Goal: Task Accomplishment & Management: Complete application form

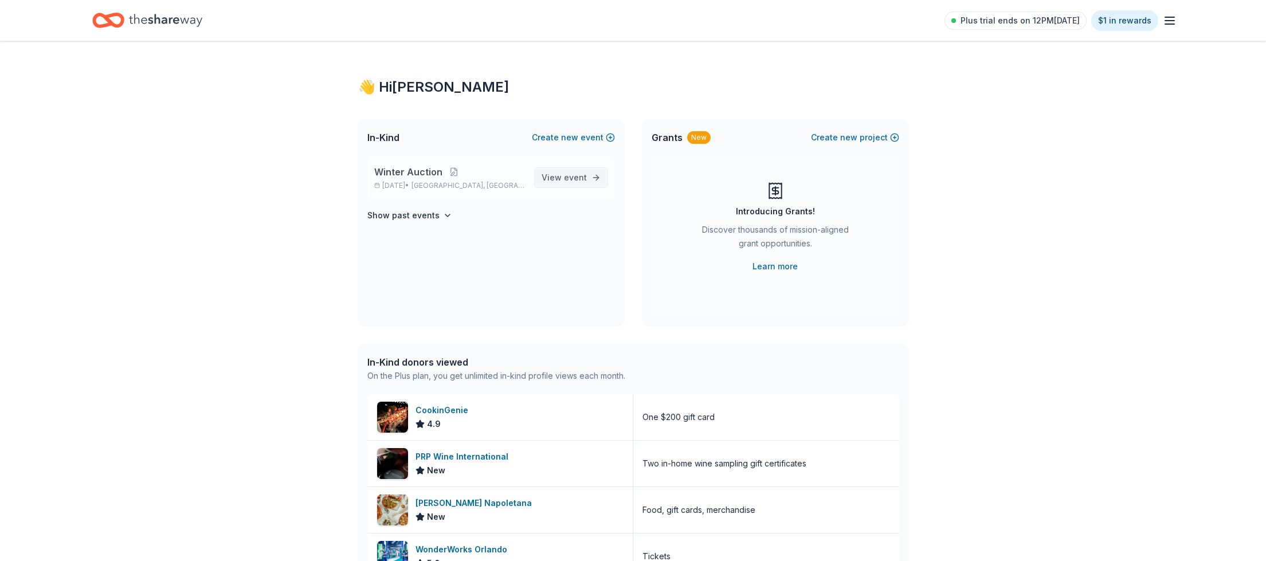
click at [564, 175] on span "View event" at bounding box center [563, 178] width 45 height 14
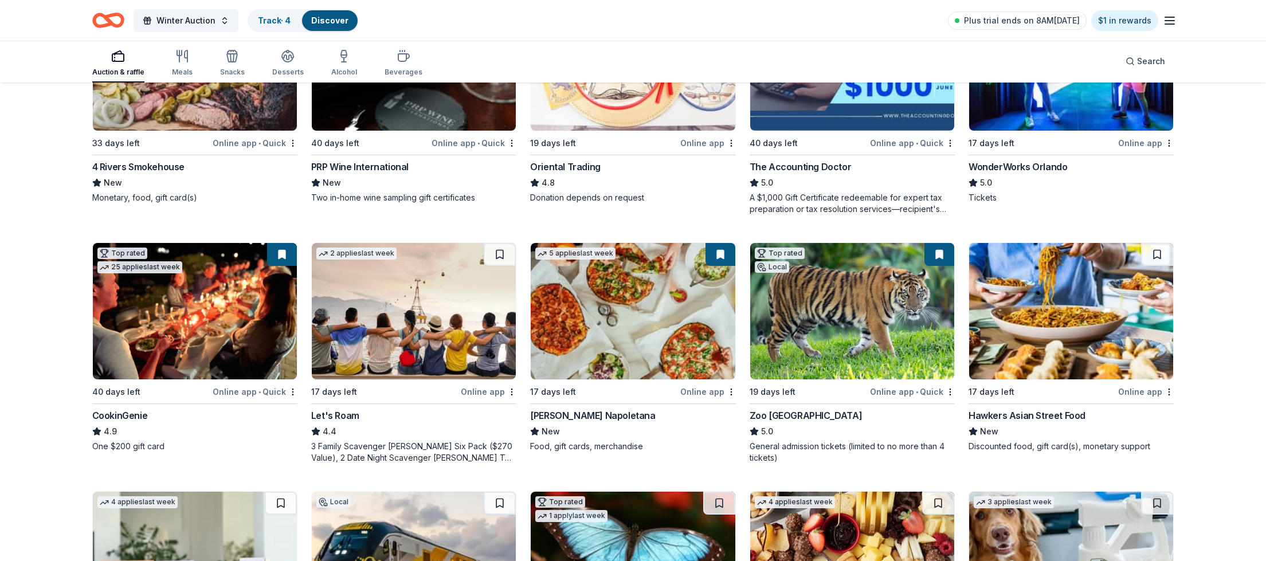
scroll to position [281, 0]
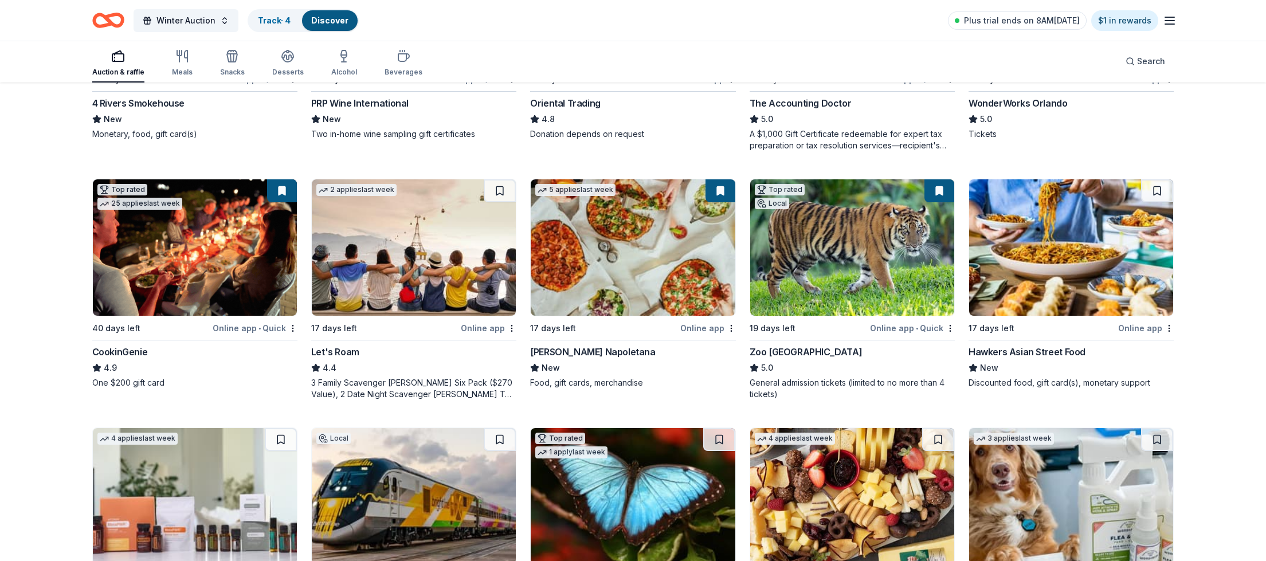
click at [1045, 216] on img at bounding box center [1071, 247] width 204 height 136
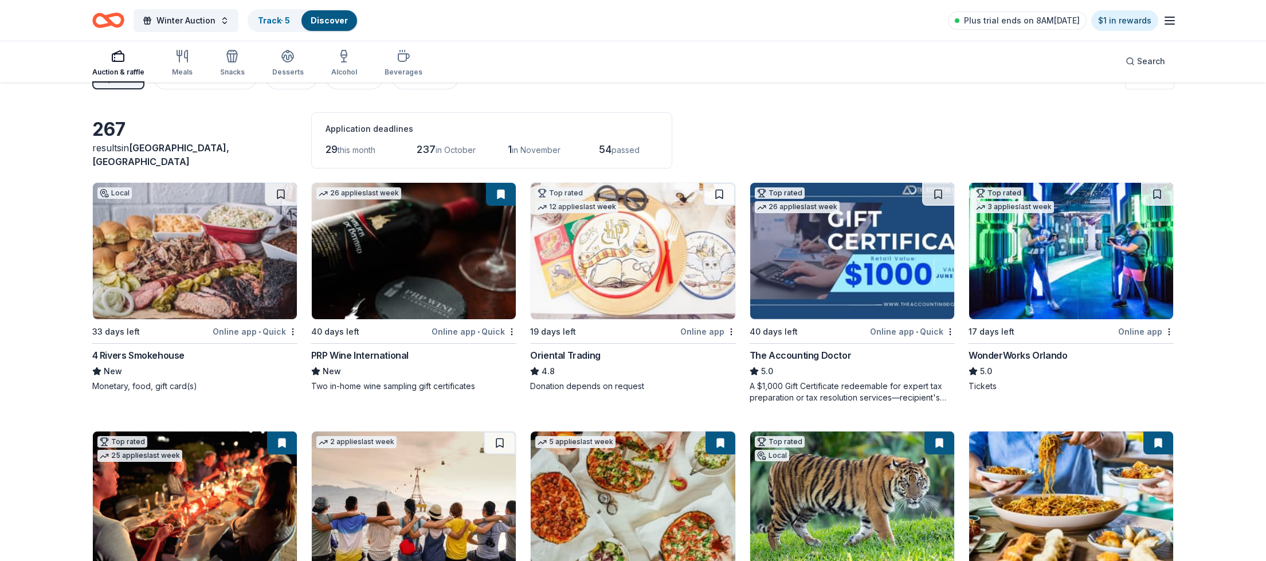
scroll to position [0, 0]
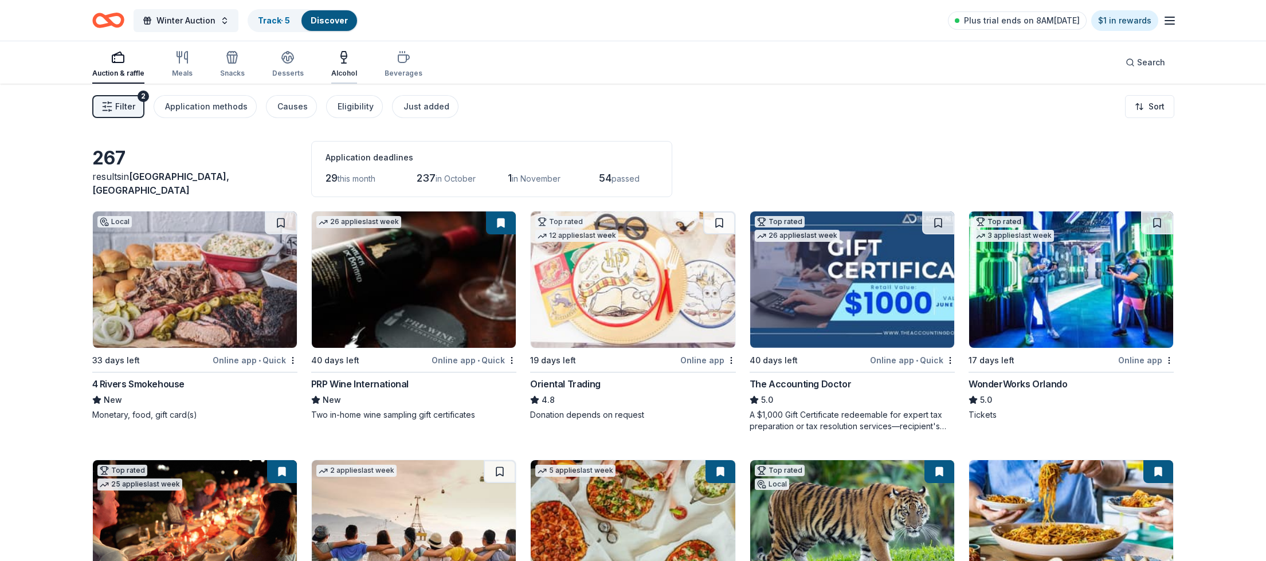
click at [337, 50] on button "Alcohol" at bounding box center [344, 65] width 26 height 38
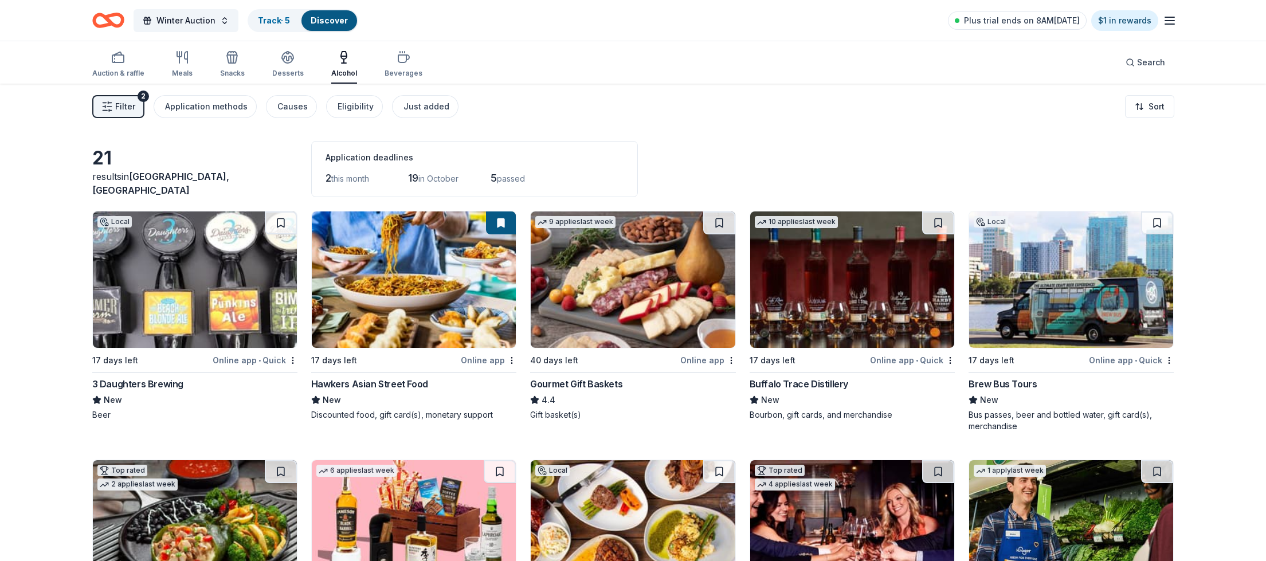
click at [187, 272] on img at bounding box center [195, 279] width 204 height 136
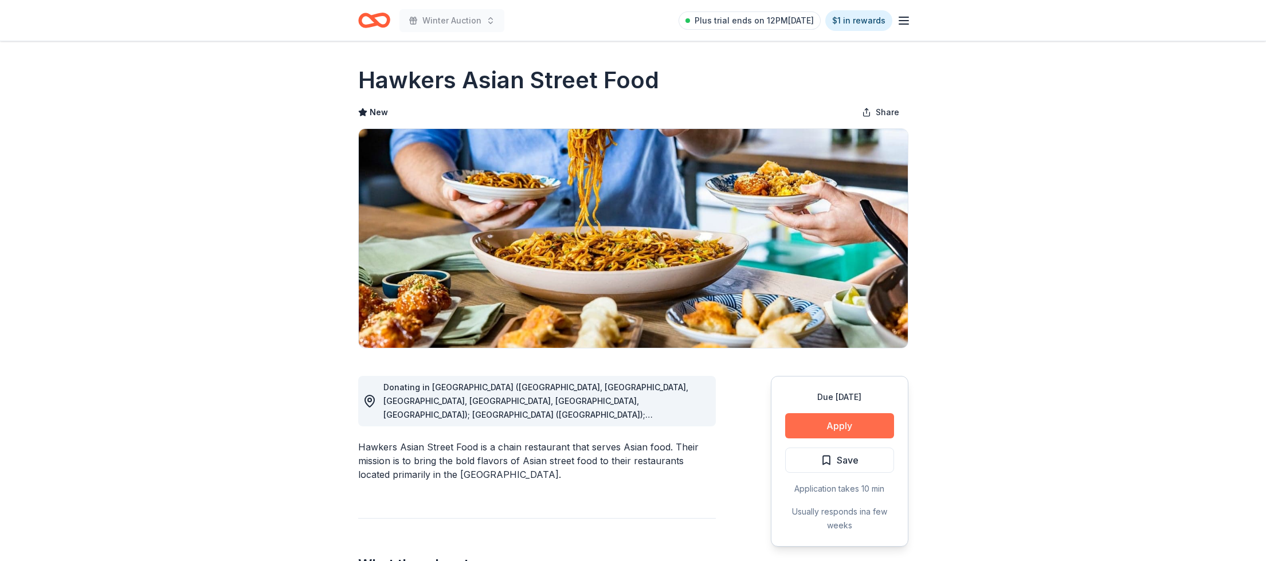
click at [849, 432] on button "Apply" at bounding box center [839, 425] width 109 height 25
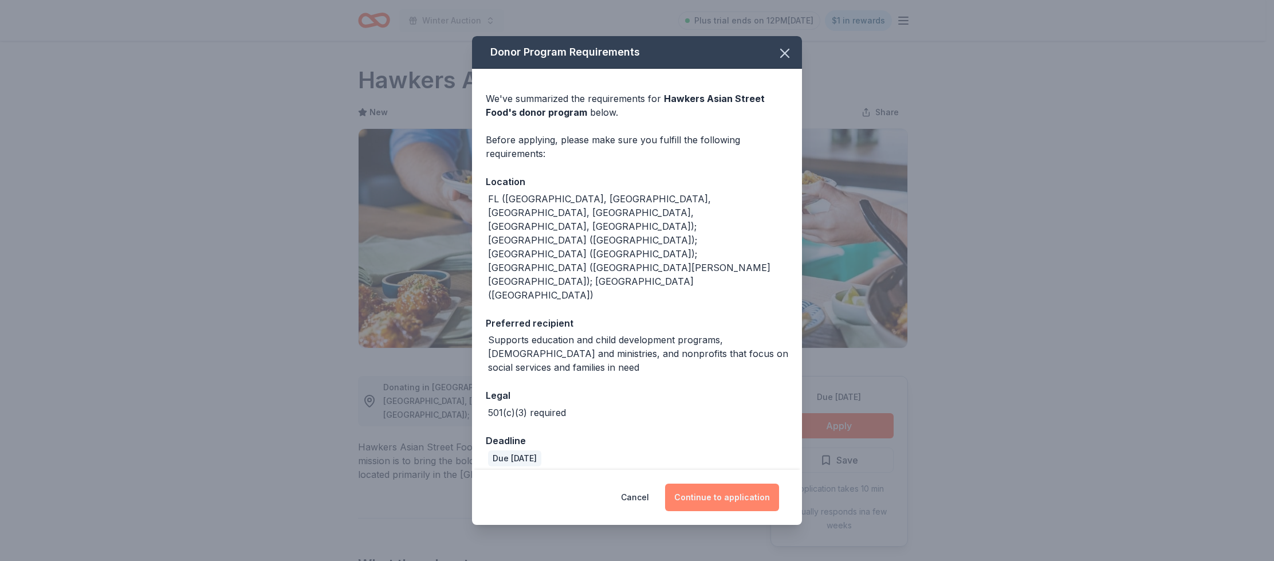
click at [697, 484] on button "Continue to application" at bounding box center [722, 498] width 114 height 28
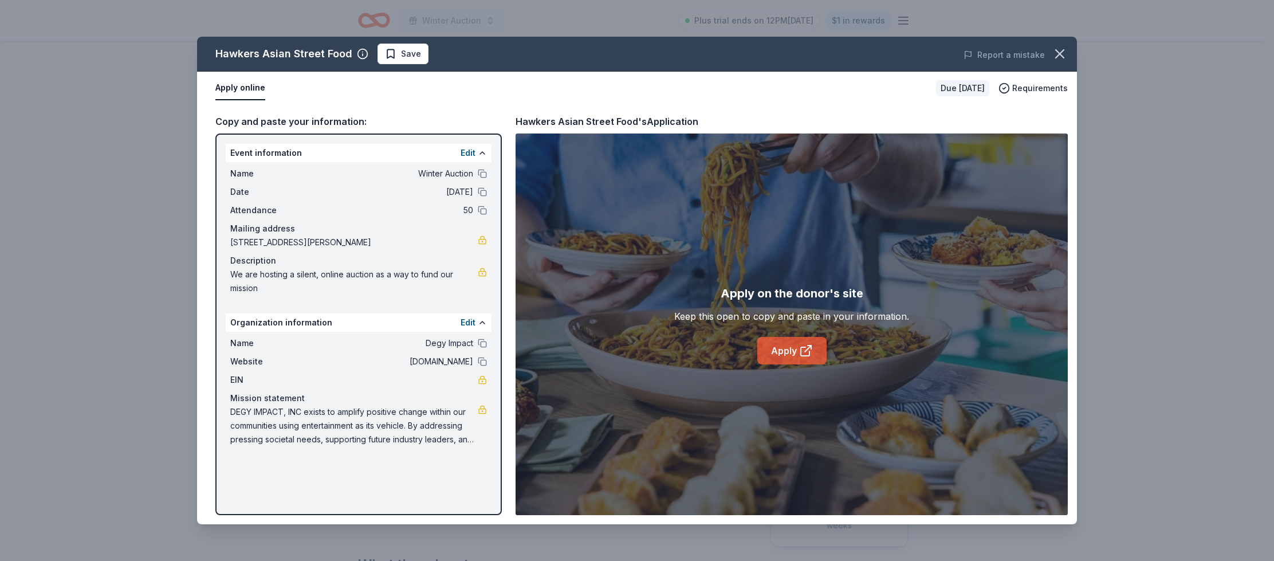
click at [782, 348] on link "Apply" at bounding box center [791, 351] width 69 height 28
click at [409, 50] on span "Save" at bounding box center [411, 54] width 20 height 14
click at [1062, 51] on icon "button" at bounding box center [1060, 54] width 8 height 8
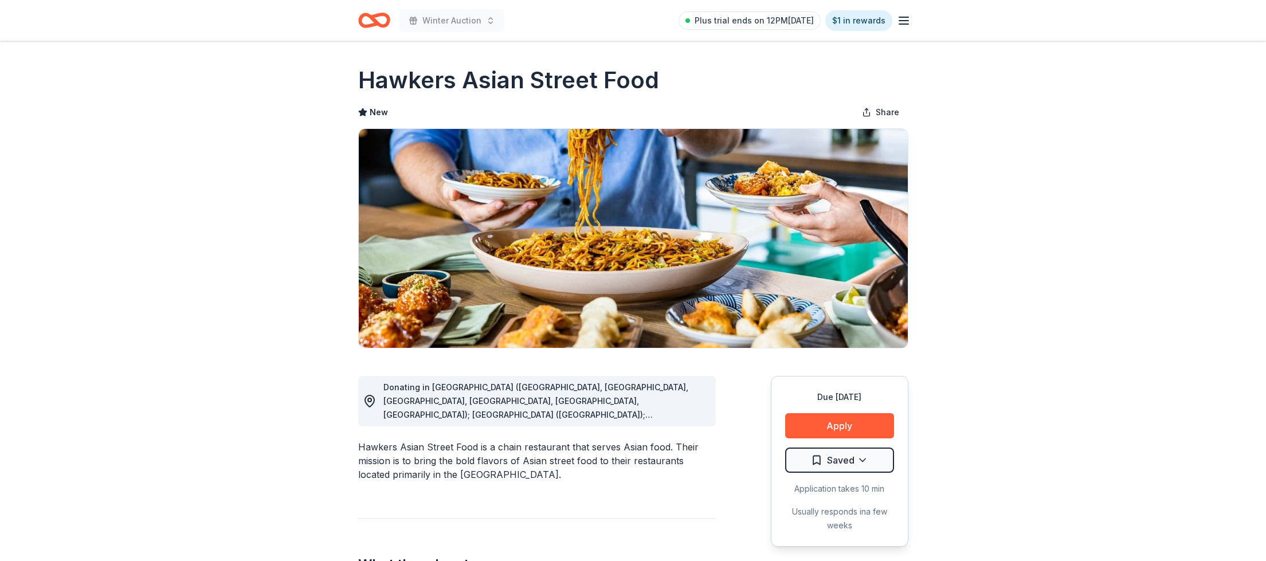
click at [368, 17] on icon "Home" at bounding box center [374, 20] width 32 height 27
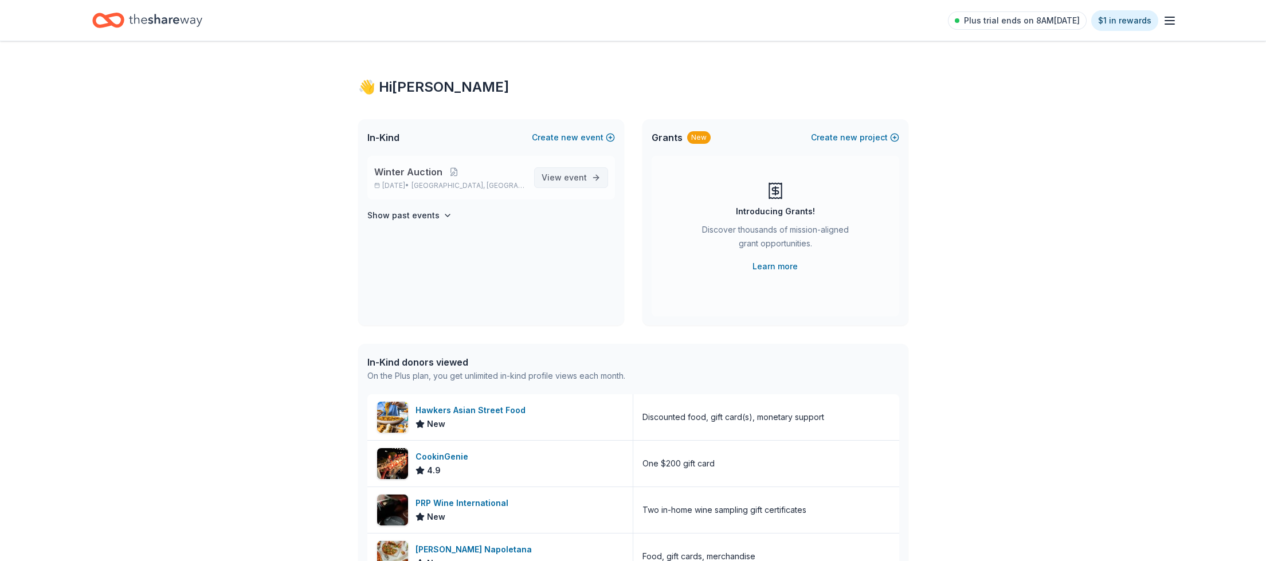
click at [566, 180] on span "event" at bounding box center [575, 177] width 23 height 10
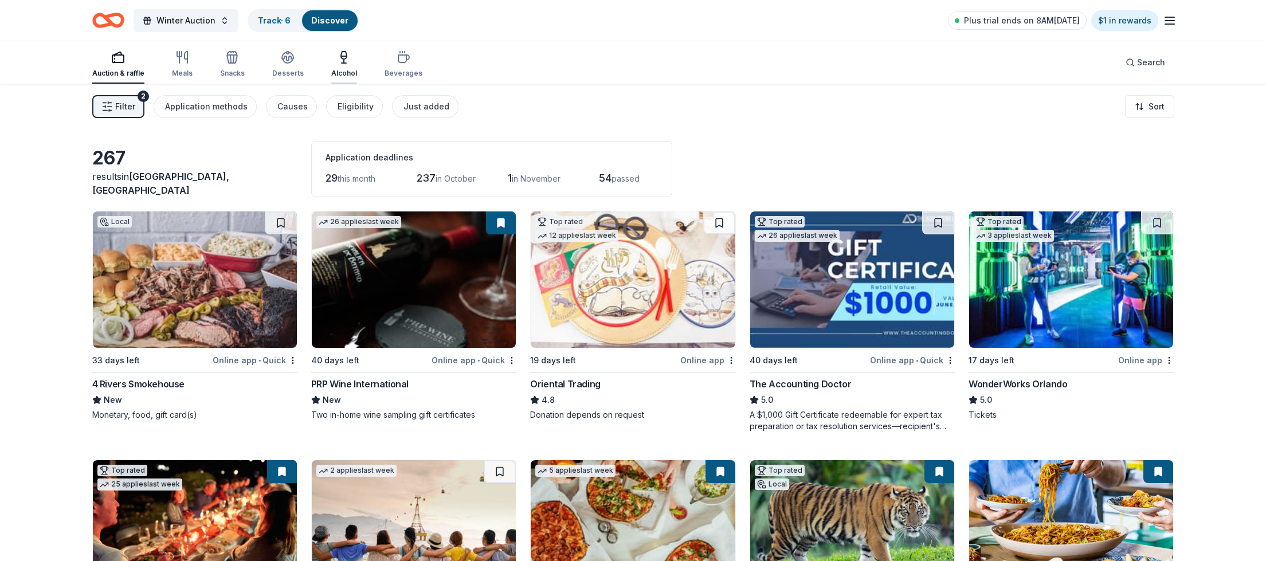
click at [341, 54] on icon "button" at bounding box center [344, 55] width 6 height 7
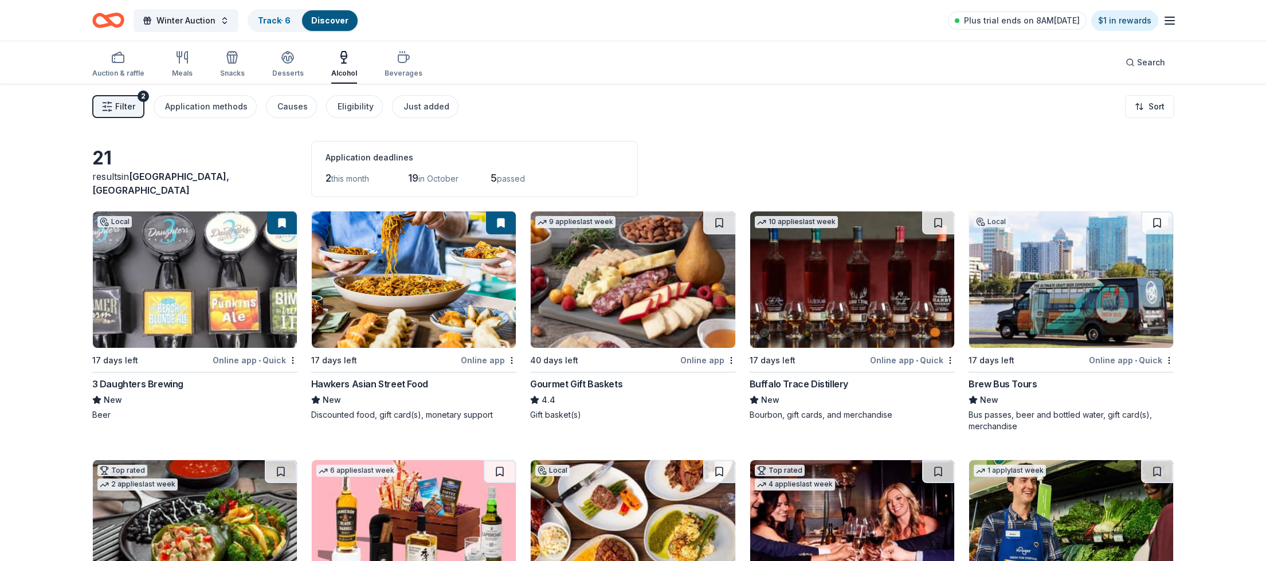
click at [819, 269] on img at bounding box center [852, 279] width 204 height 136
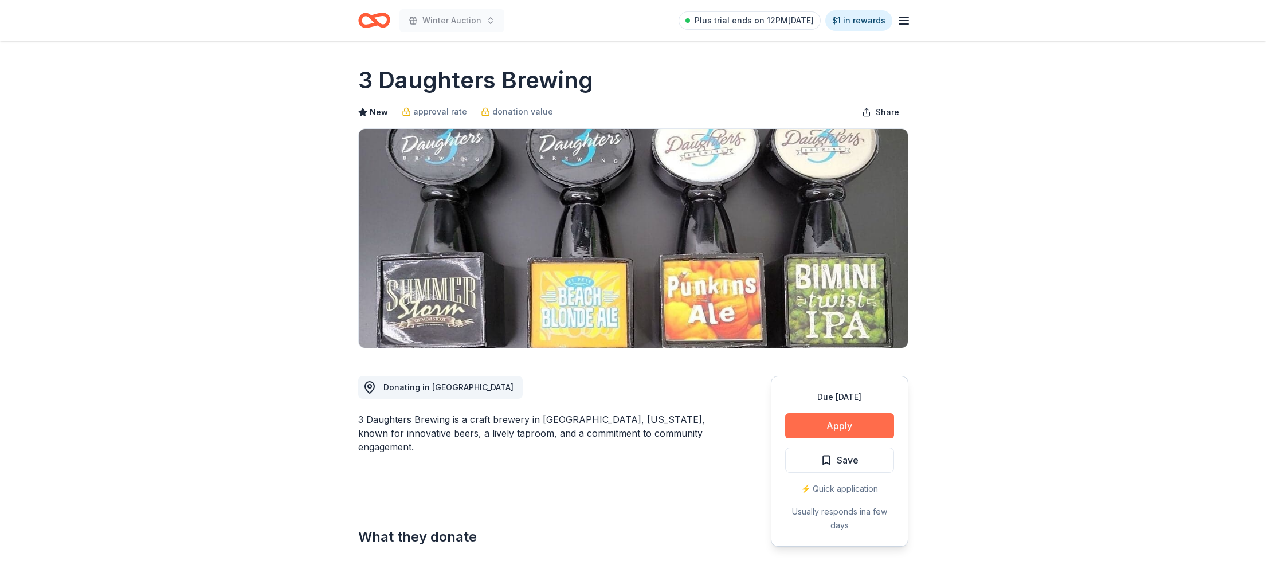
click at [875, 431] on button "Apply" at bounding box center [839, 425] width 109 height 25
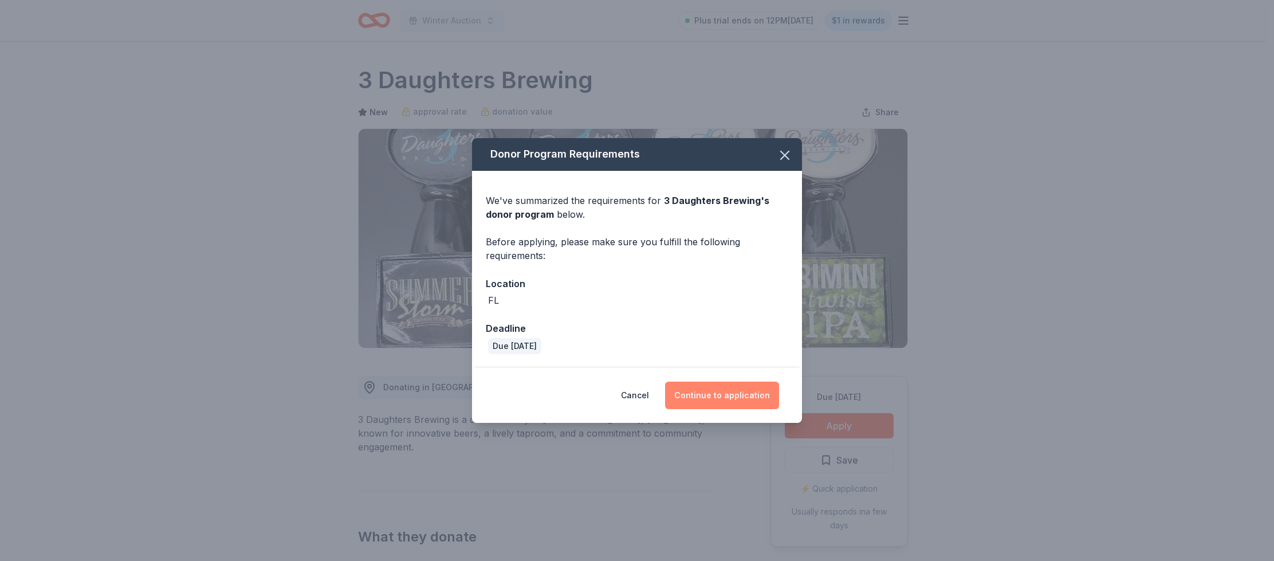
click at [691, 391] on button "Continue to application" at bounding box center [722, 396] width 114 height 28
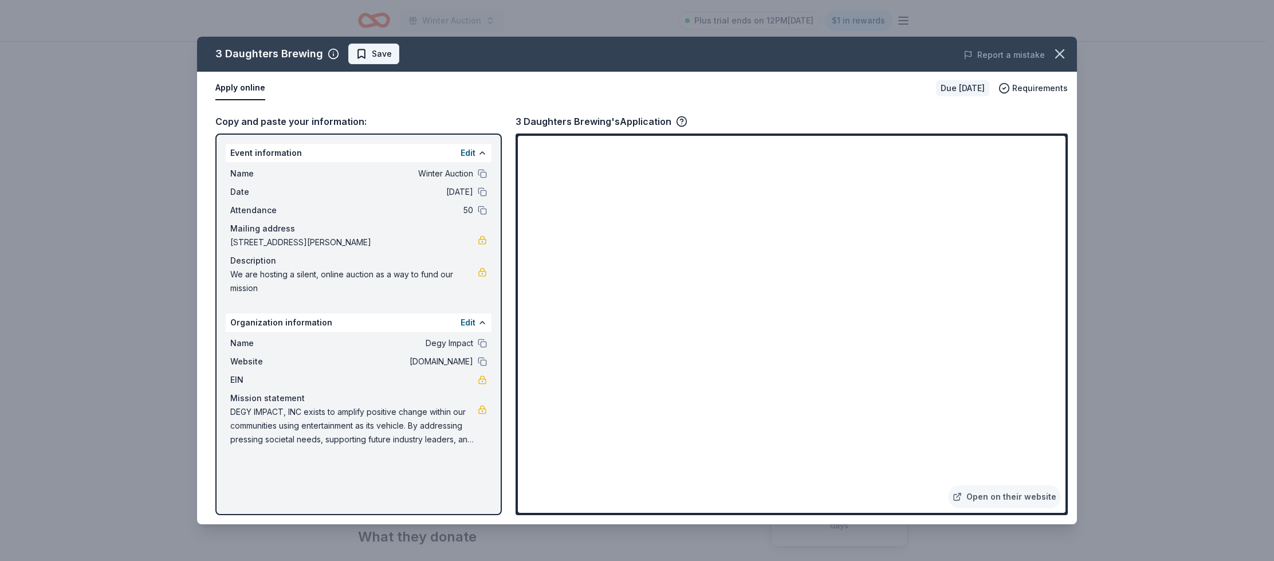
click at [364, 58] on span "Save" at bounding box center [374, 54] width 36 height 14
click at [1058, 53] on icon "button" at bounding box center [1060, 54] width 8 height 8
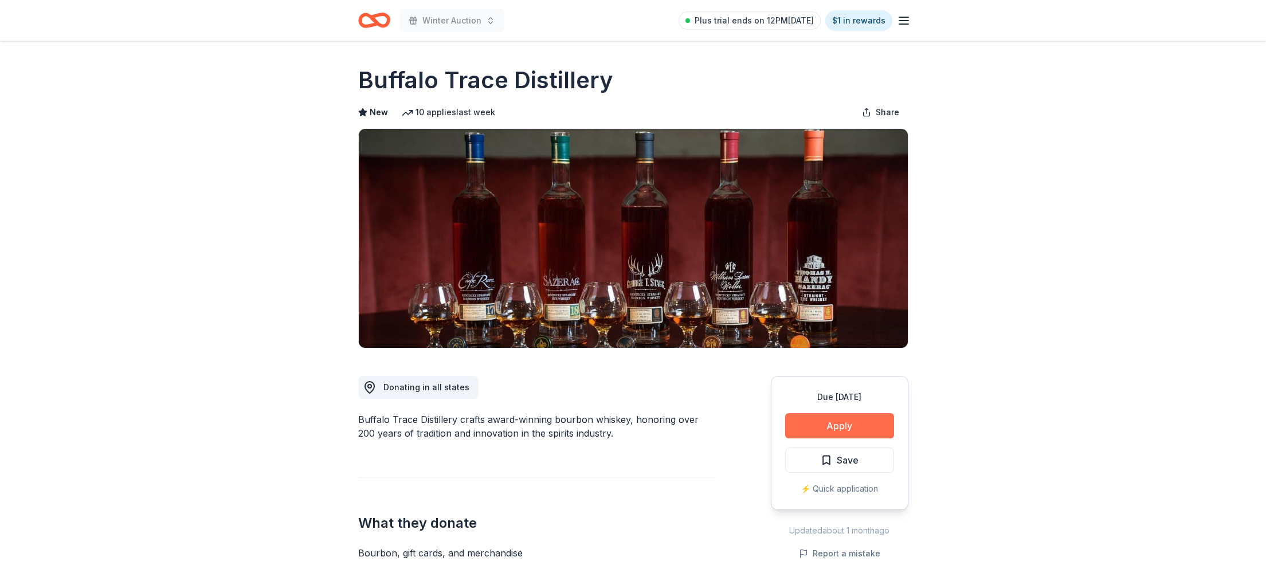
click at [831, 429] on button "Apply" at bounding box center [839, 425] width 109 height 25
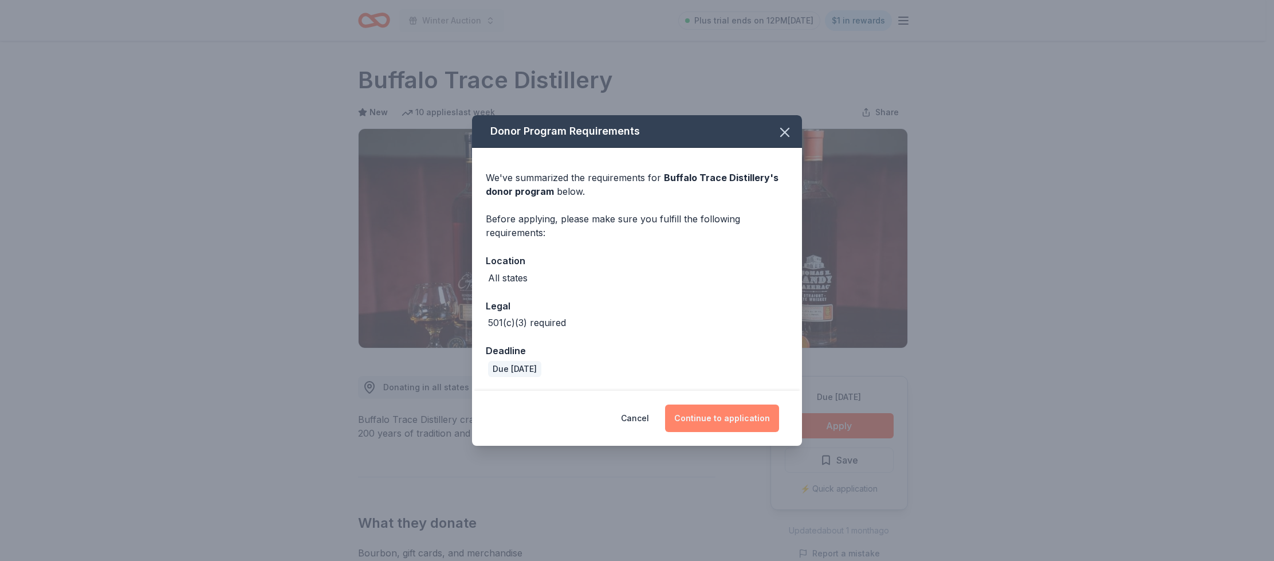
click at [731, 422] on button "Continue to application" at bounding box center [722, 419] width 114 height 28
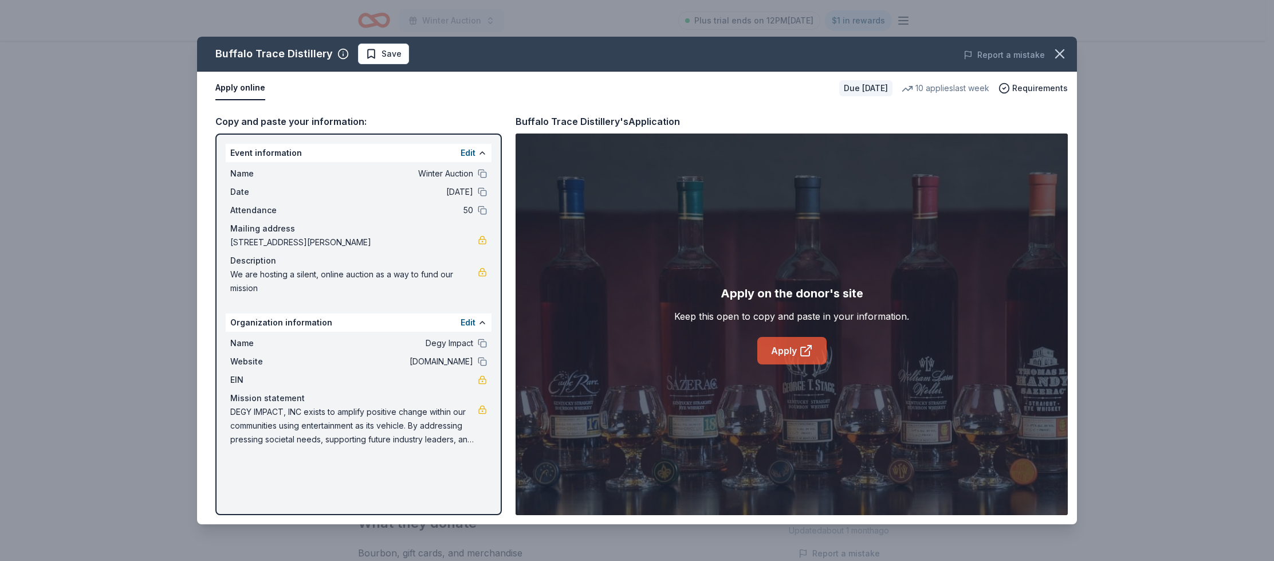
click at [801, 354] on icon at bounding box center [806, 351] width 14 height 14
